Goal: Information Seeking & Learning: Learn about a topic

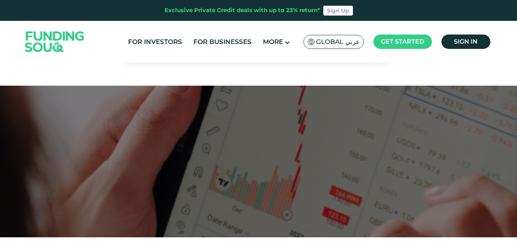
click at [37, 42] on img at bounding box center [54, 41] width 74 height 38
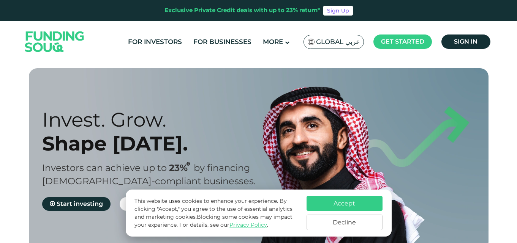
click at [344, 200] on button "Accept" at bounding box center [344, 203] width 76 height 15
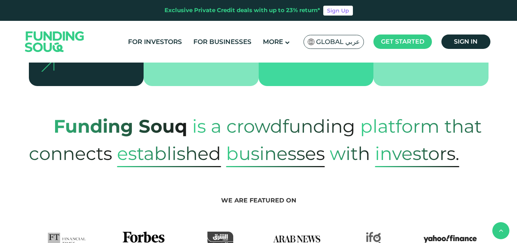
scroll to position [228, 0]
